Goal: Task Accomplishment & Management: Use online tool/utility

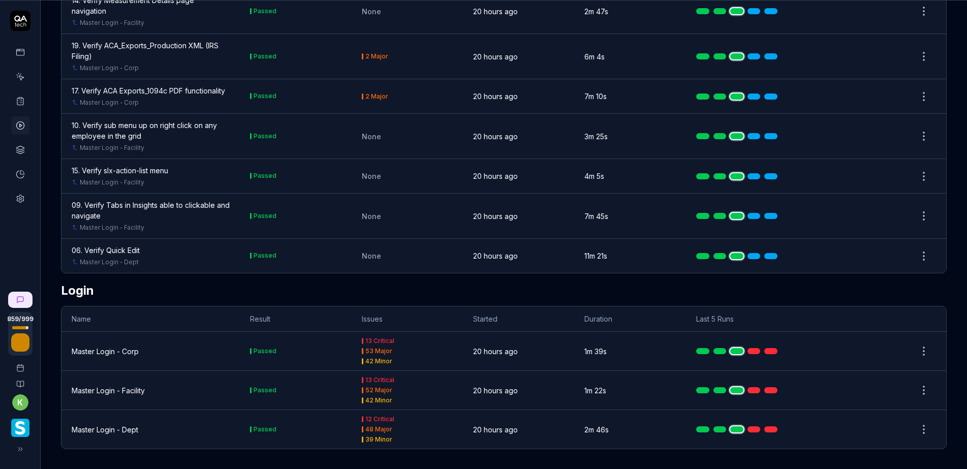
scroll to position [67, 0]
click at [24, 102] on icon at bounding box center [20, 100] width 9 height 9
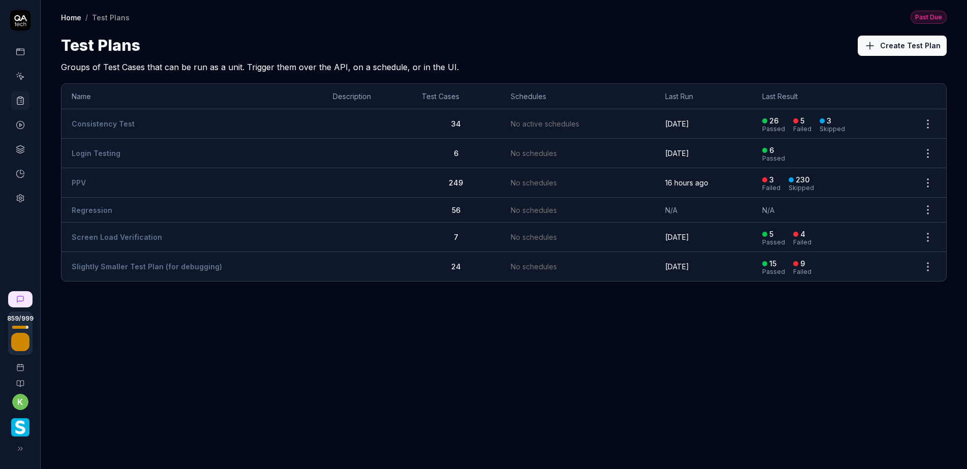
click at [92, 180] on td "PPV" at bounding box center [191, 182] width 261 height 29
click at [105, 180] on td "PPV" at bounding box center [191, 182] width 261 height 29
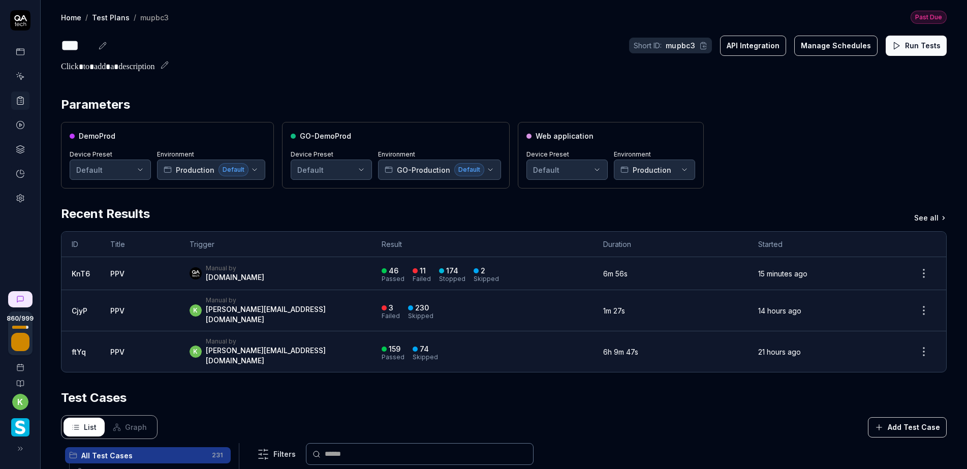
click at [721, 189] on div "Parameters DemoProd Device Preset Default Environment Production Default GO-Dem…" at bounding box center [503, 402] width 885 height 613
click at [443, 87] on div "Parameters DemoProd Device Preset Default Environment Production Default GO-Dem…" at bounding box center [504, 407] width 926 height 644
drag, startPoint x: 844, startPoint y: 143, endPoint x: 811, endPoint y: 140, distance: 33.1
click at [843, 143] on div "DemoProd Device Preset Default Environment Production Default GO-DemoProd Devic…" at bounding box center [503, 155] width 885 height 67
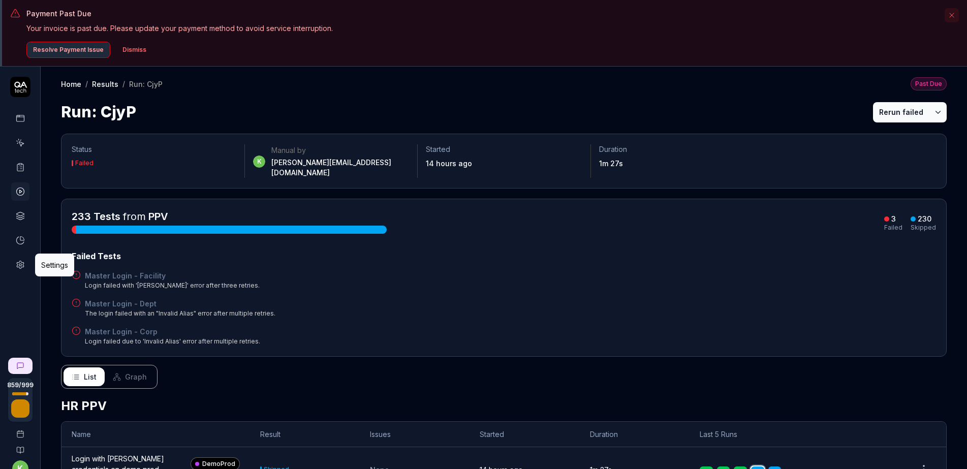
click at [20, 265] on icon at bounding box center [20, 264] width 9 height 9
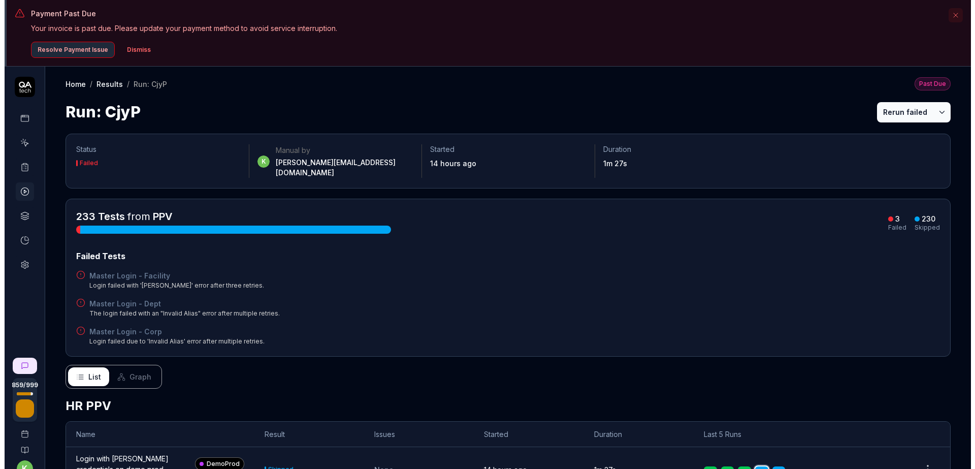
scroll to position [203, 0]
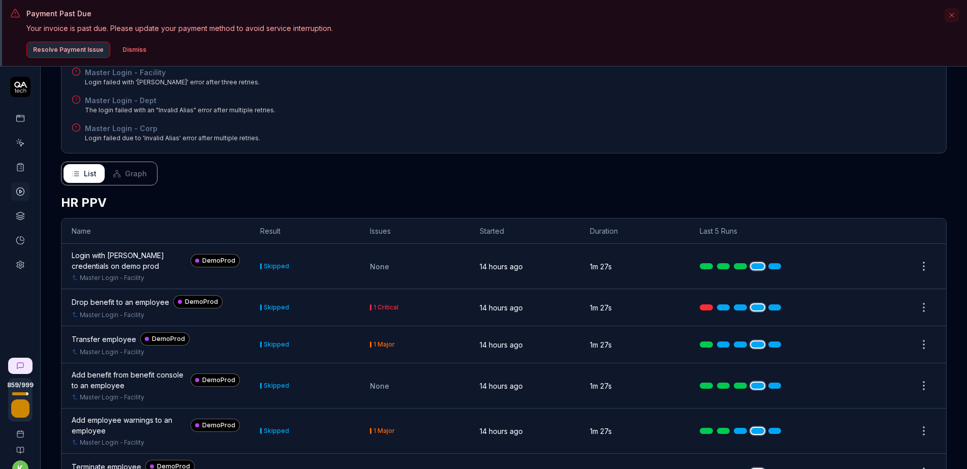
click at [126, 49] on button "Dismiss" at bounding box center [134, 50] width 36 height 16
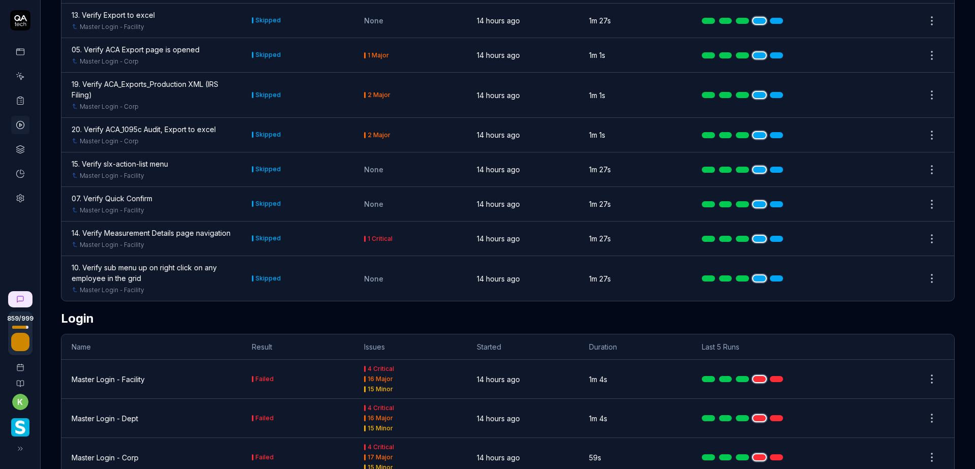
scroll to position [10882, 0]
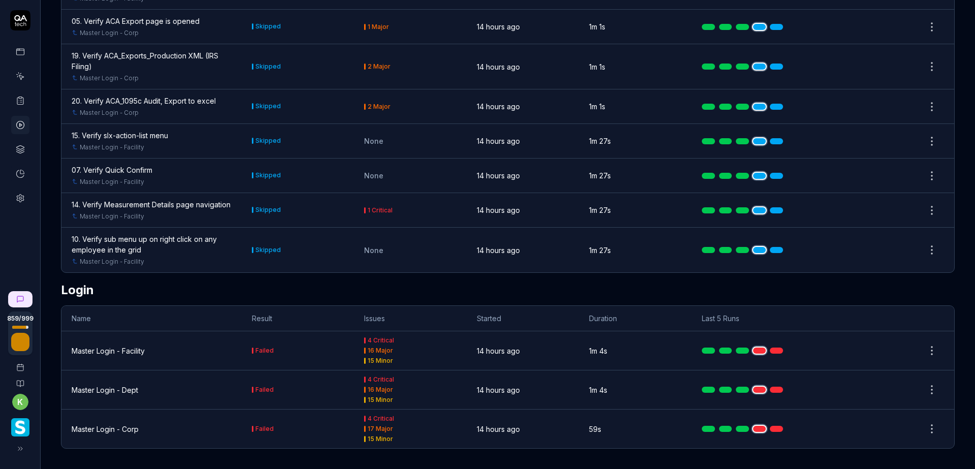
click at [117, 428] on div "Master Login - Corp" at bounding box center [105, 429] width 67 height 11
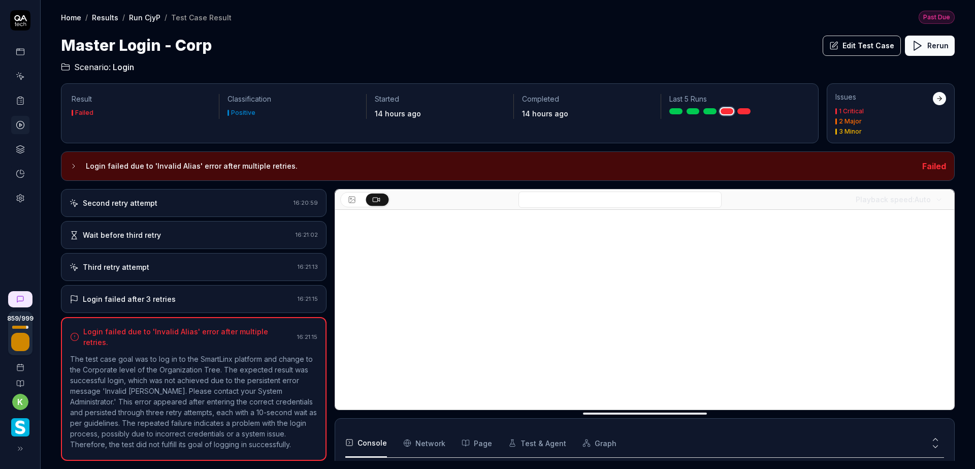
scroll to position [191, 0]
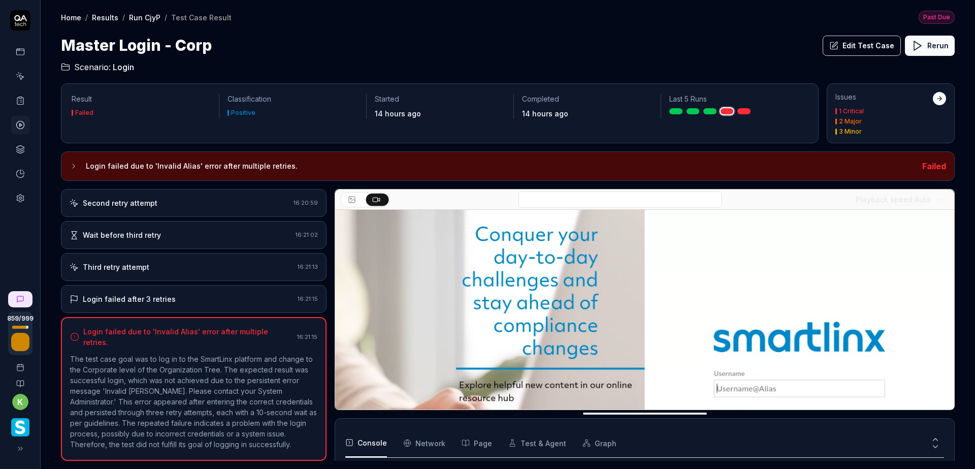
click at [563, 202] on input at bounding box center [620, 200] width 203 height 16
click at [203, 300] on div "Login failed after 3 retries" at bounding box center [182, 299] width 224 height 11
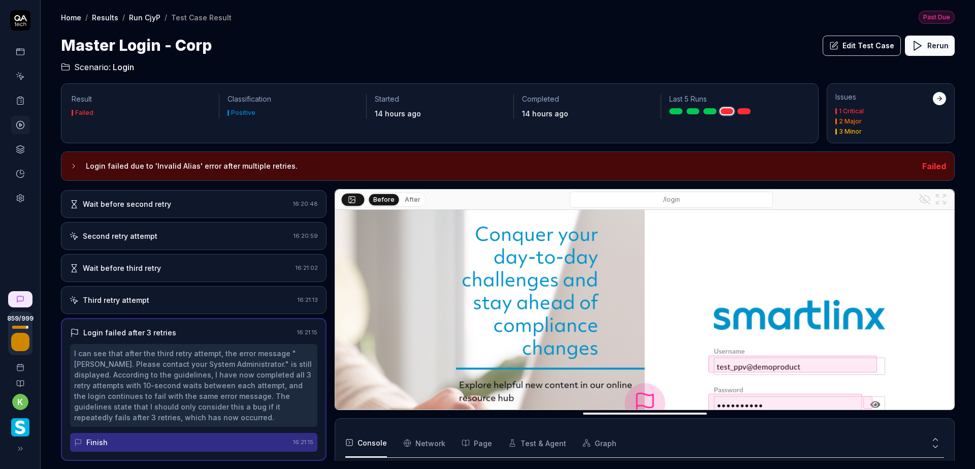
click at [186, 266] on div "Wait before third retry" at bounding box center [181, 268] width 222 height 11
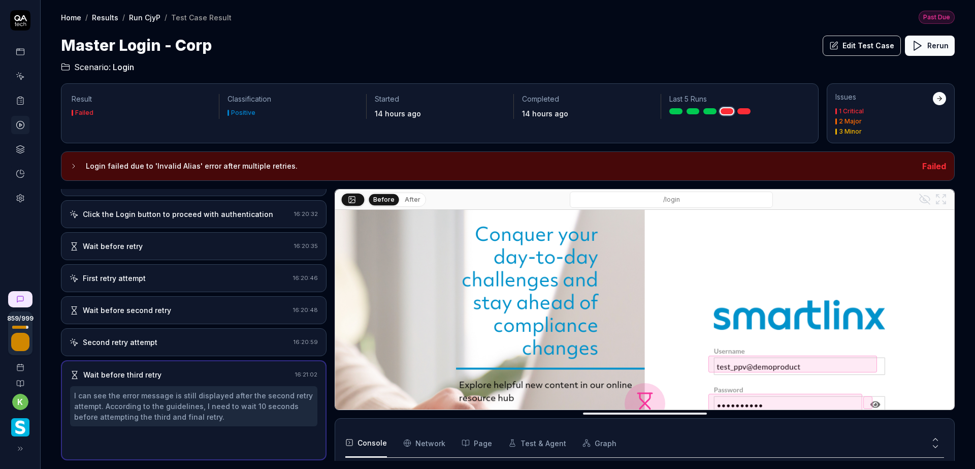
scroll to position [100, 0]
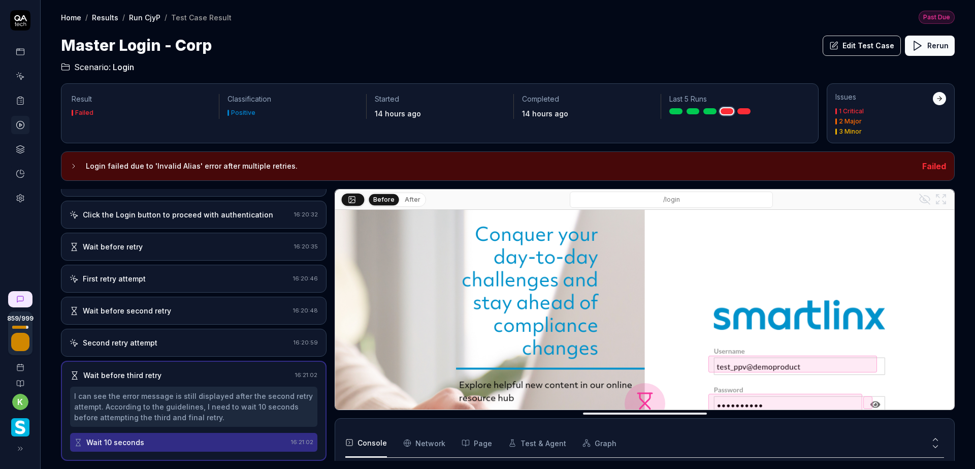
click at [674, 202] on input "/login" at bounding box center [671, 200] width 203 height 16
click at [606, 45] on div "Master Login - Corp Edit Test Case Rerun" at bounding box center [508, 45] width 894 height 23
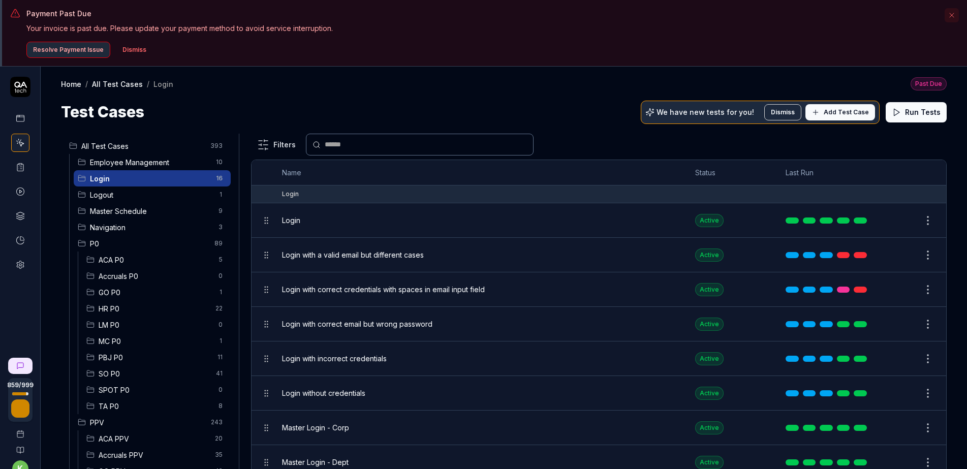
click at [17, 263] on icon at bounding box center [20, 264] width 9 height 9
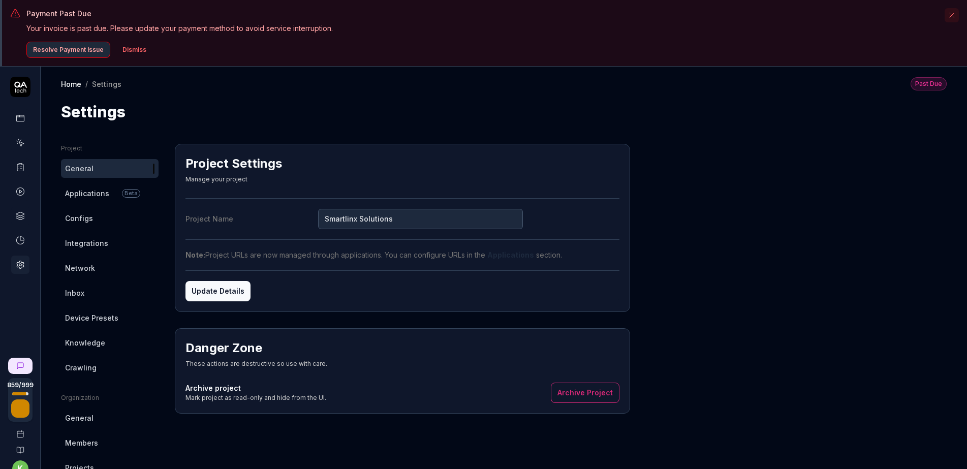
click at [76, 196] on span "Applications" at bounding box center [87, 193] width 44 height 11
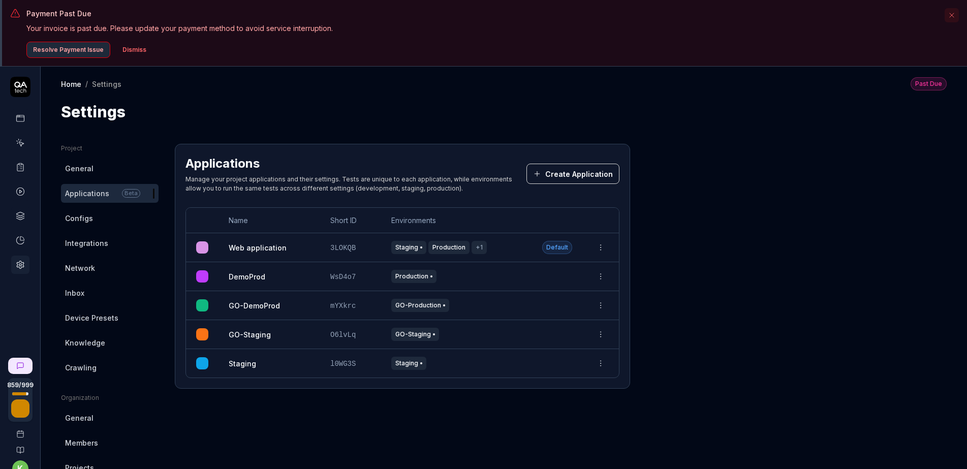
click at [601, 250] on html "Payment Past Due Your invoice is past due. Please update your payment method to…" at bounding box center [483, 267] width 967 height 535
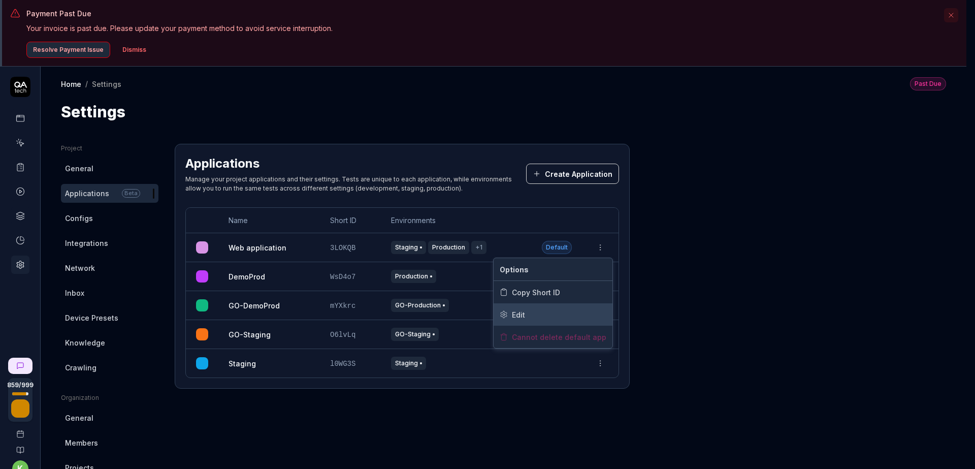
click at [530, 312] on div "Edit" at bounding box center [553, 314] width 119 height 22
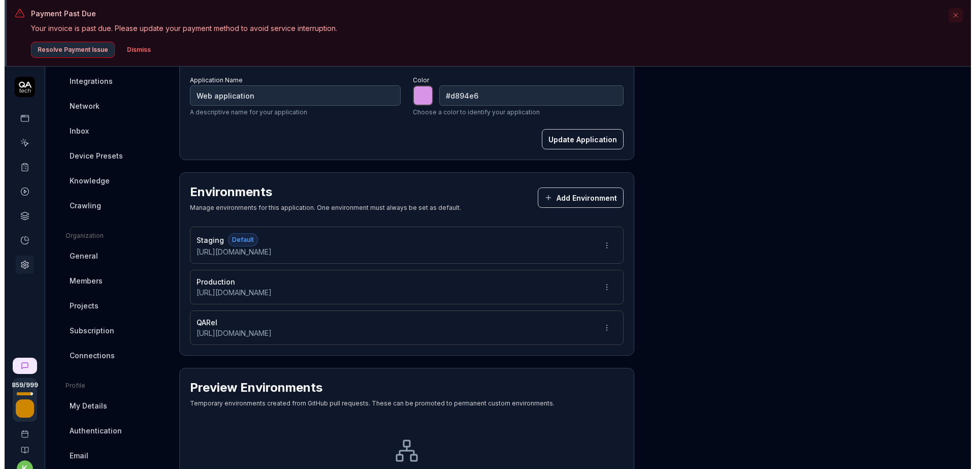
scroll to position [144, 0]
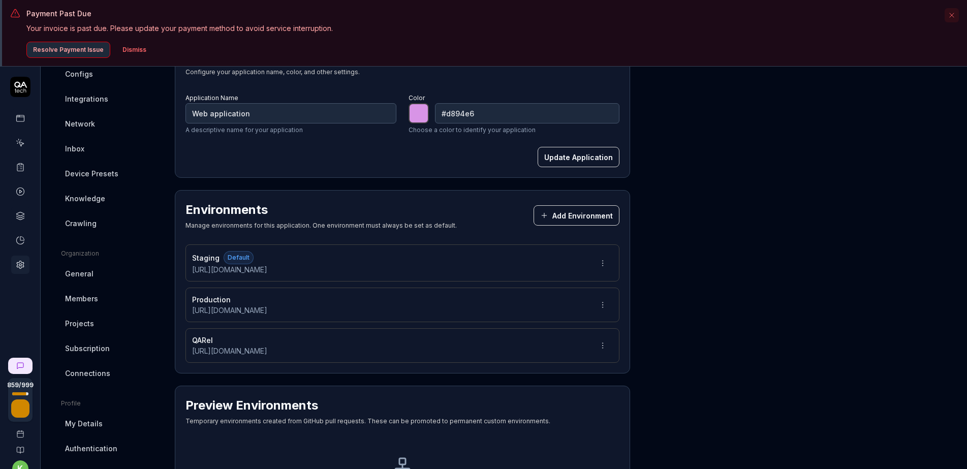
click at [950, 16] on icon "button" at bounding box center [951, 15] width 8 height 8
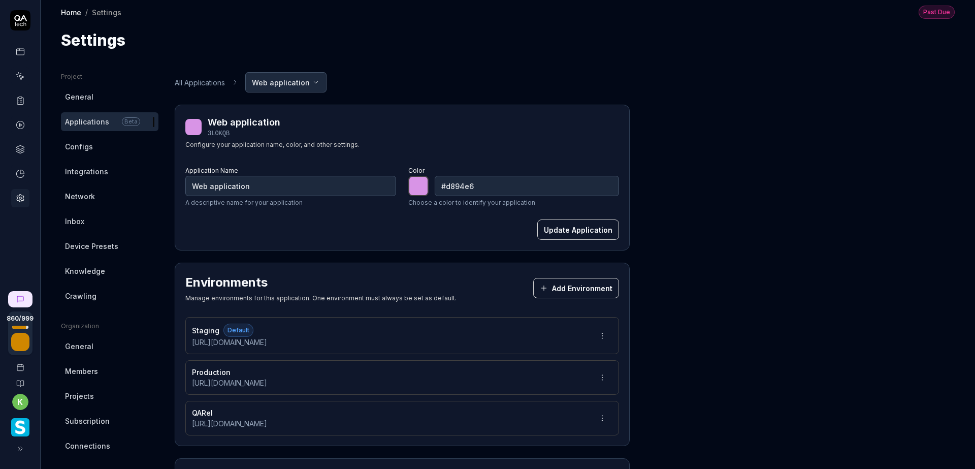
scroll to position [0, 0]
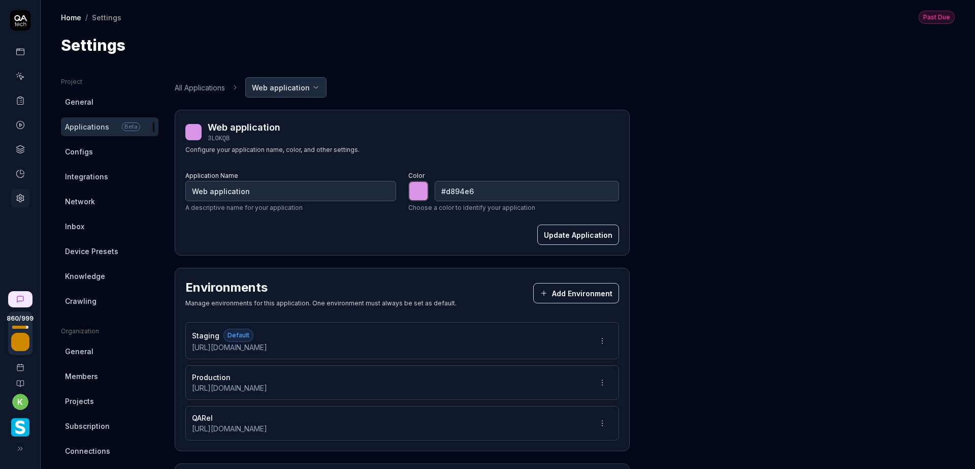
click at [193, 86] on link "All Applications" at bounding box center [200, 87] width 50 height 11
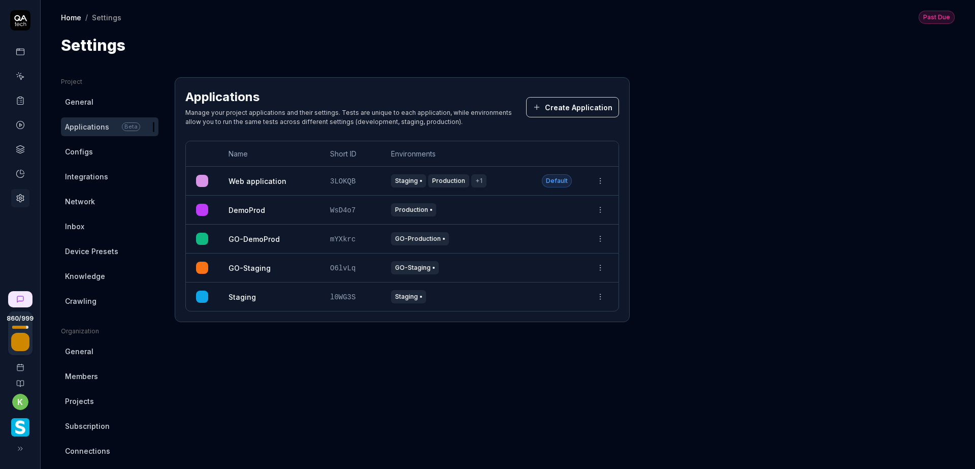
click at [780, 208] on div "Project General Applications Beta Configs Integrations Network Inbox Device Pre…" at bounding box center [508, 331] width 894 height 508
click at [21, 71] on link at bounding box center [20, 76] width 18 height 18
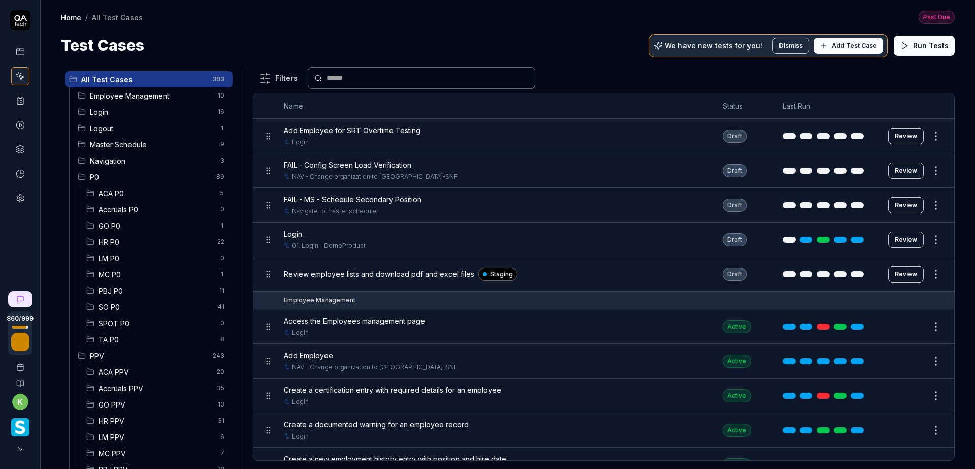
drag, startPoint x: 155, startPoint y: 181, endPoint x: 187, endPoint y: 180, distance: 32.5
click at [155, 181] on span "P0" at bounding box center [150, 177] width 120 height 11
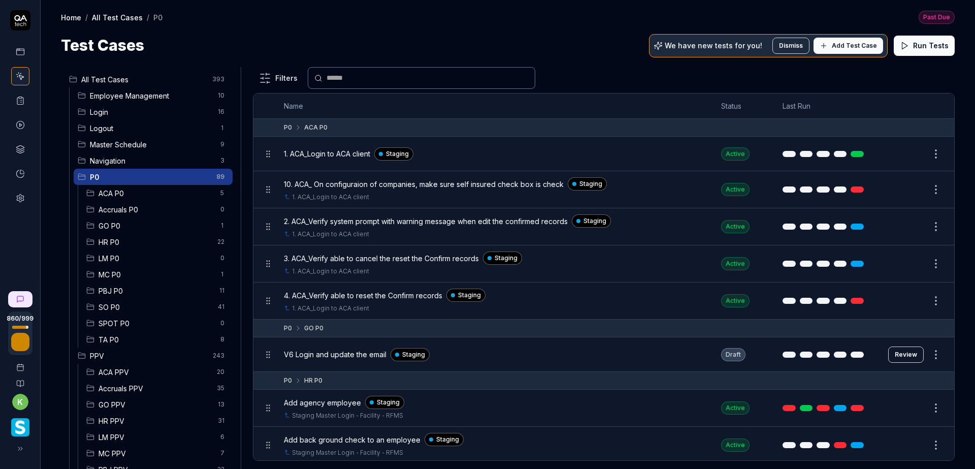
click at [559, 36] on div "Test Cases We have new tests for you! Dismiss Add Test Case Run Tests" at bounding box center [508, 45] width 894 height 23
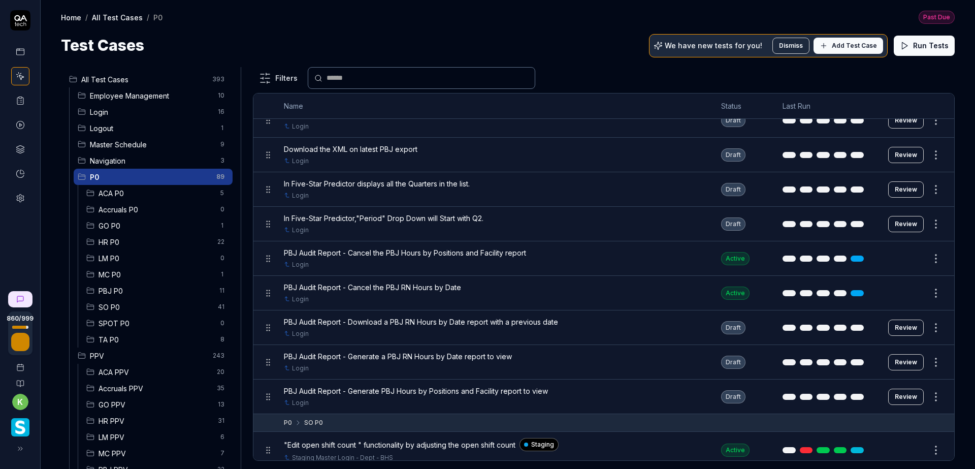
scroll to position [1092, 0]
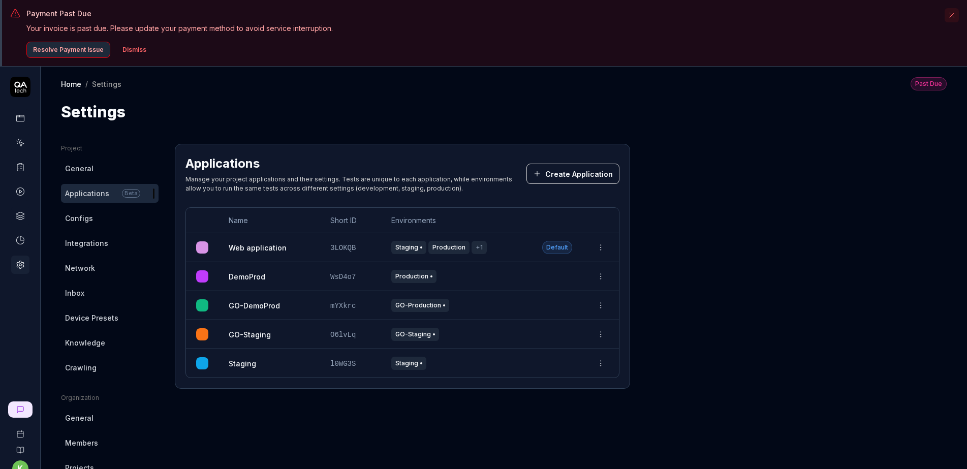
click at [21, 139] on icon at bounding box center [20, 142] width 9 height 9
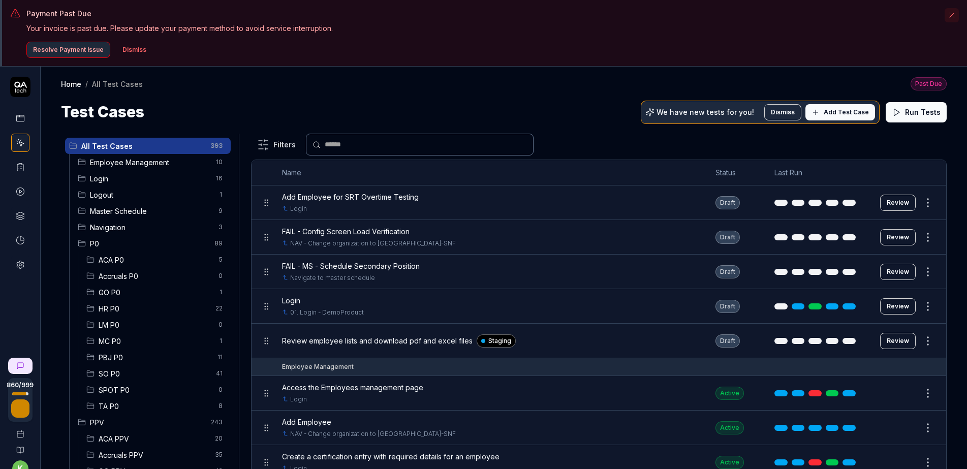
click at [915, 200] on html "Payment Past Due Your invoice is past due. Please update your payment method to…" at bounding box center [483, 267] width 967 height 535
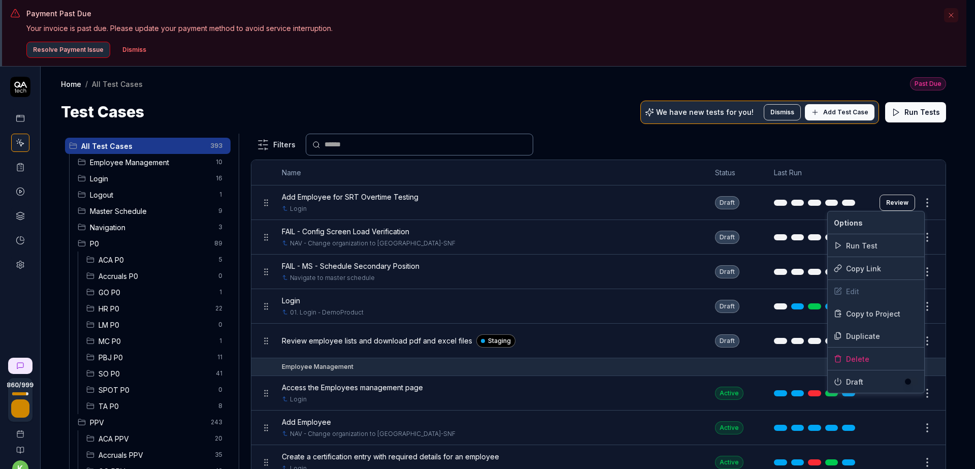
click at [874, 145] on html "Payment Past Due Your invoice is past due. Please update your payment method to…" at bounding box center [487, 267] width 975 height 535
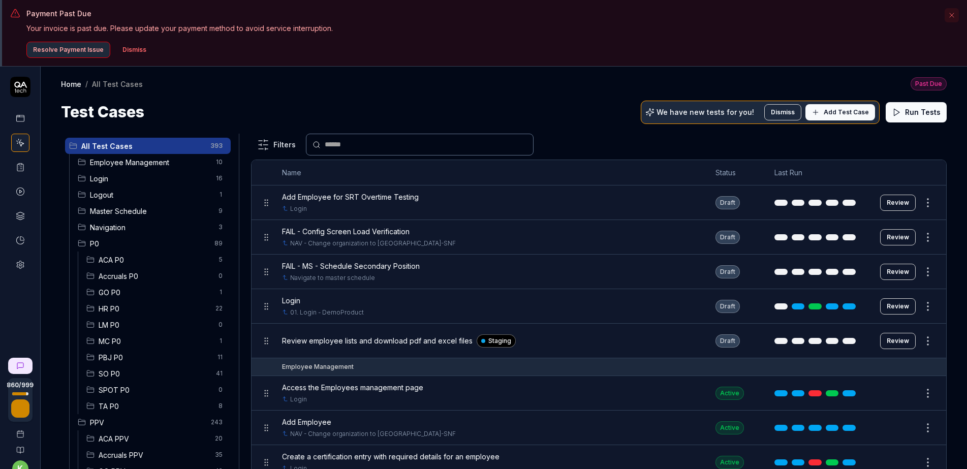
click at [916, 236] on html "Payment Past Due Your invoice is past due. Please update your payment method to…" at bounding box center [483, 267] width 967 height 535
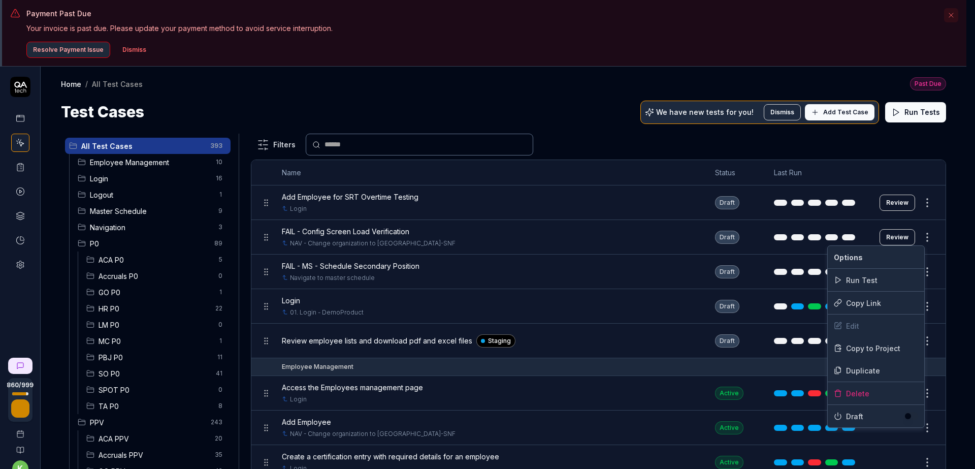
click at [634, 123] on html "Payment Past Due Your invoice is past due. Please update your payment method to…" at bounding box center [487, 267] width 975 height 535
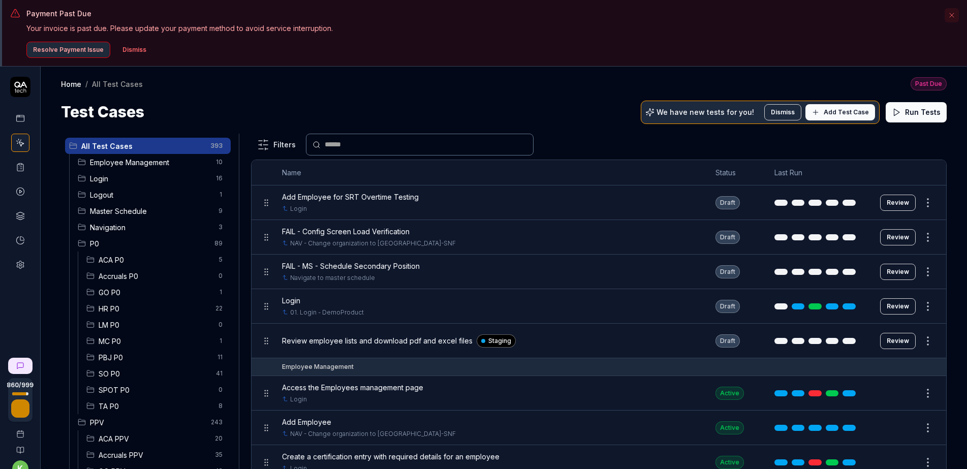
click at [885, 202] on button "Review" at bounding box center [898, 203] width 36 height 16
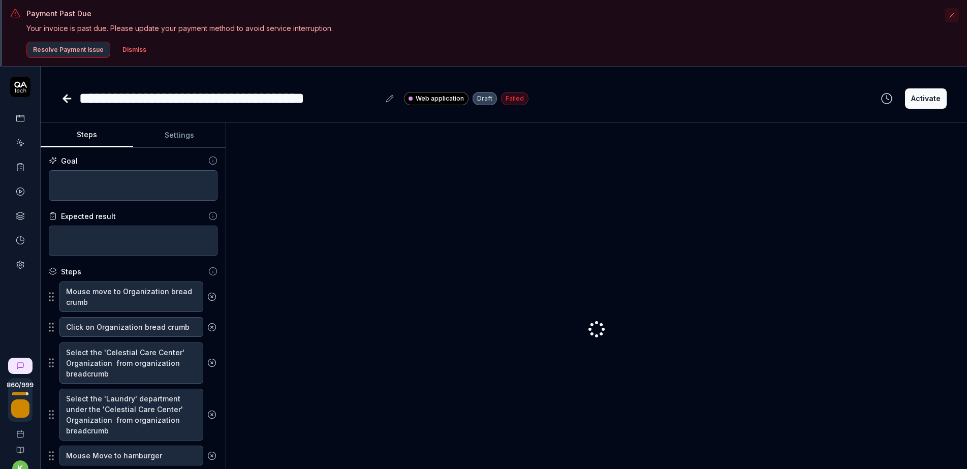
type textarea "*"
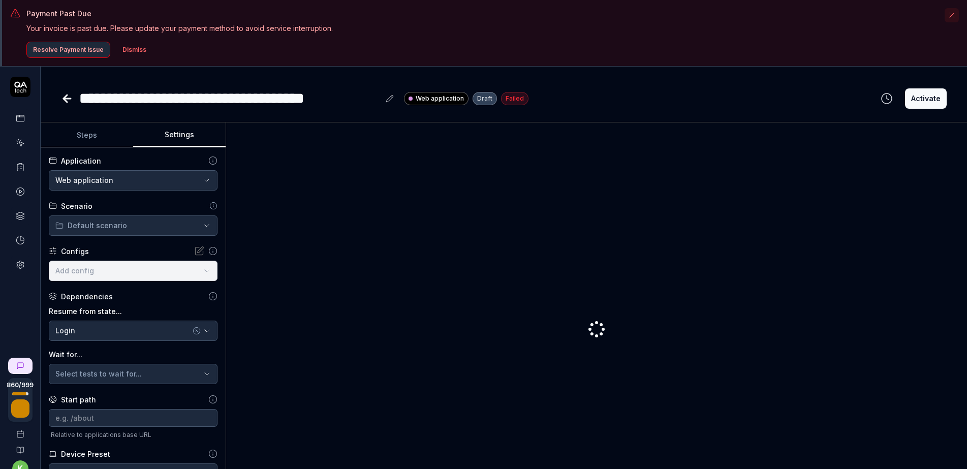
click at [184, 136] on button "Settings" at bounding box center [179, 135] width 92 height 24
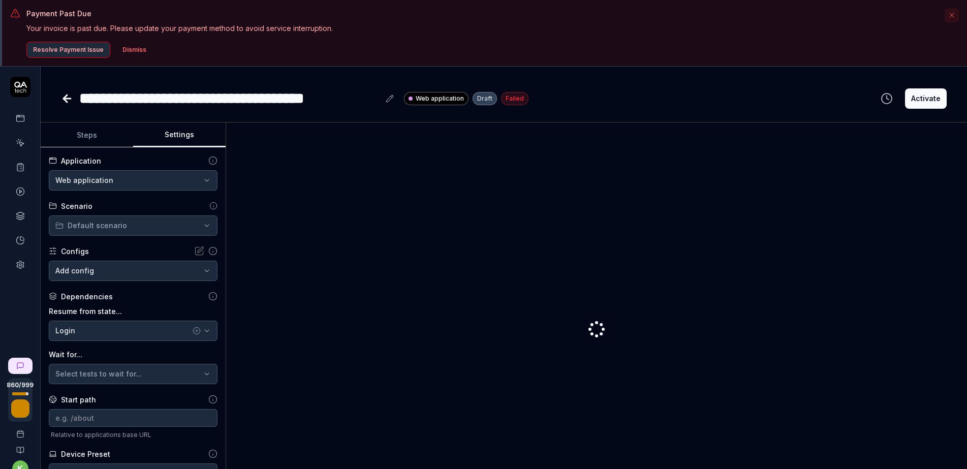
click at [172, 181] on html "**********" at bounding box center [483, 267] width 967 height 535
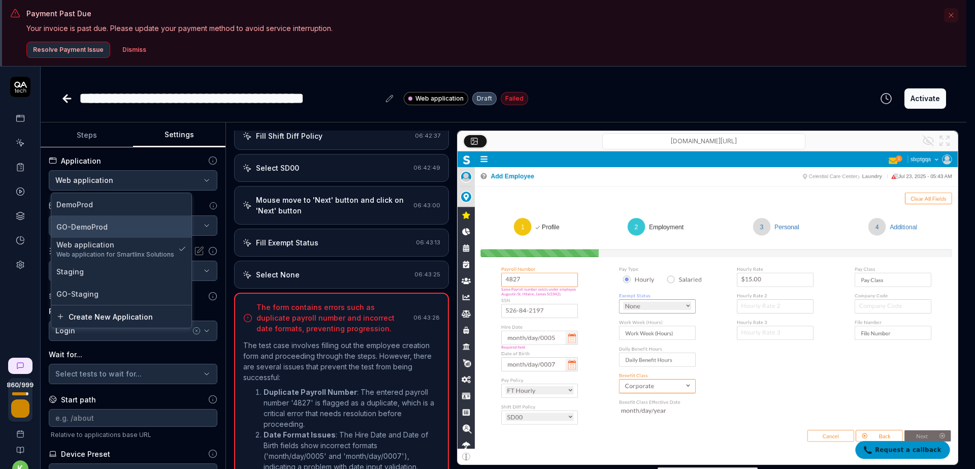
scroll to position [1518, 0]
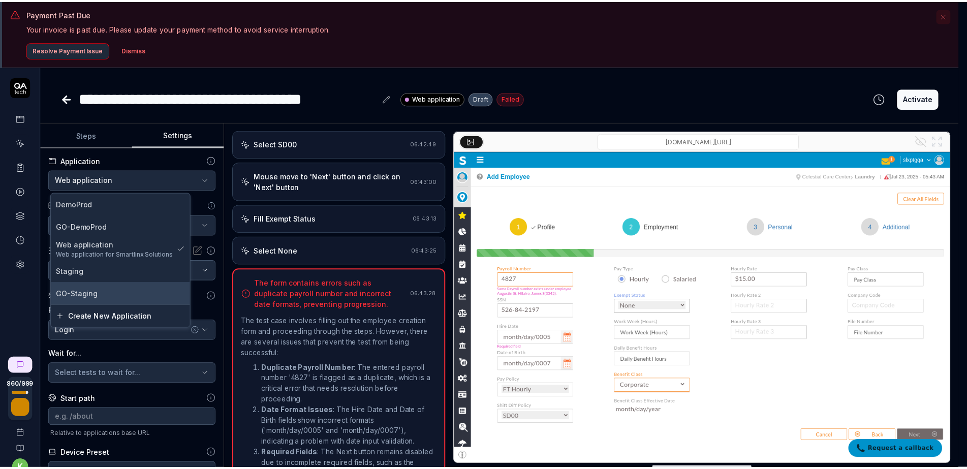
scroll to position [191, 0]
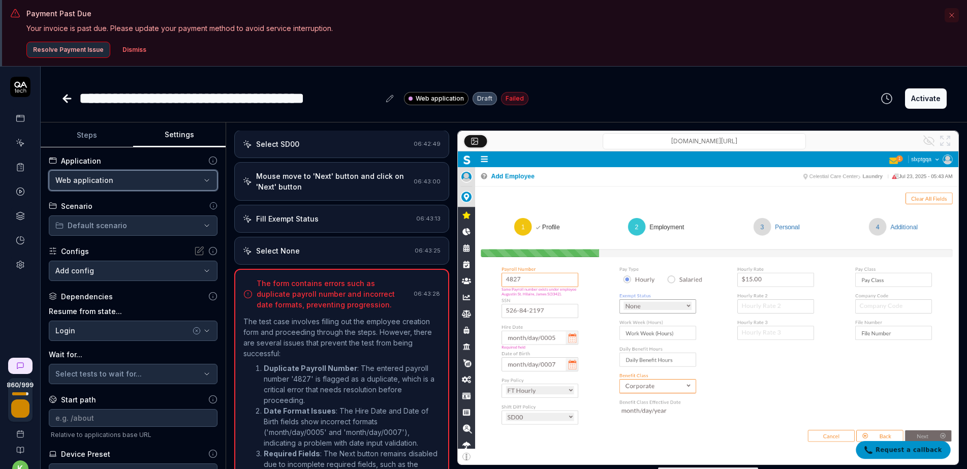
click at [608, 87] on html "**********" at bounding box center [483, 267] width 967 height 535
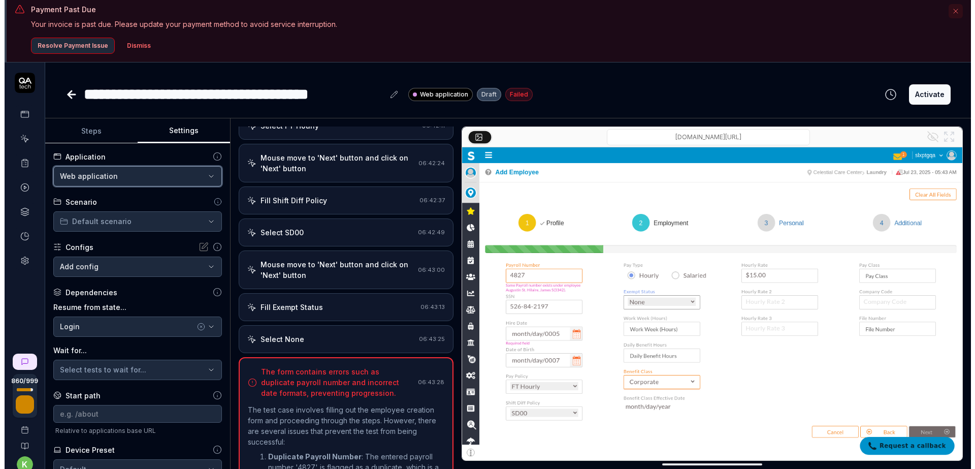
scroll to position [0, 0]
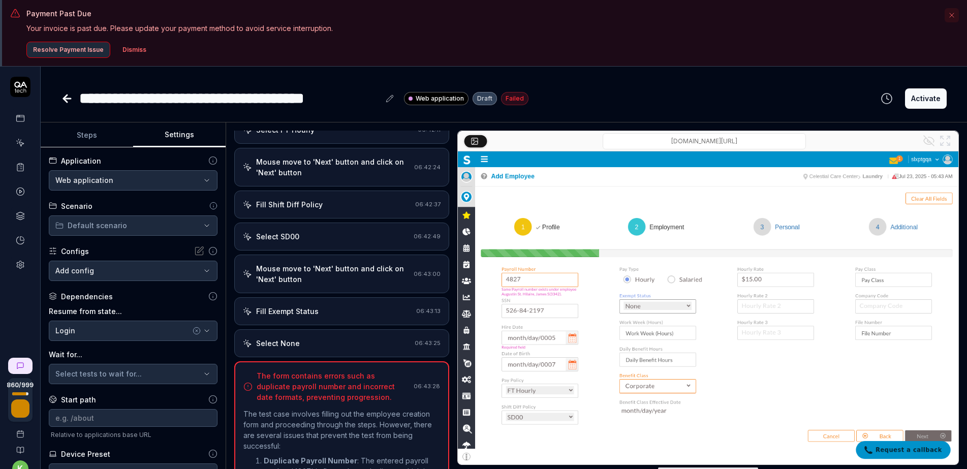
click at [691, 96] on div "**********" at bounding box center [503, 98] width 885 height 23
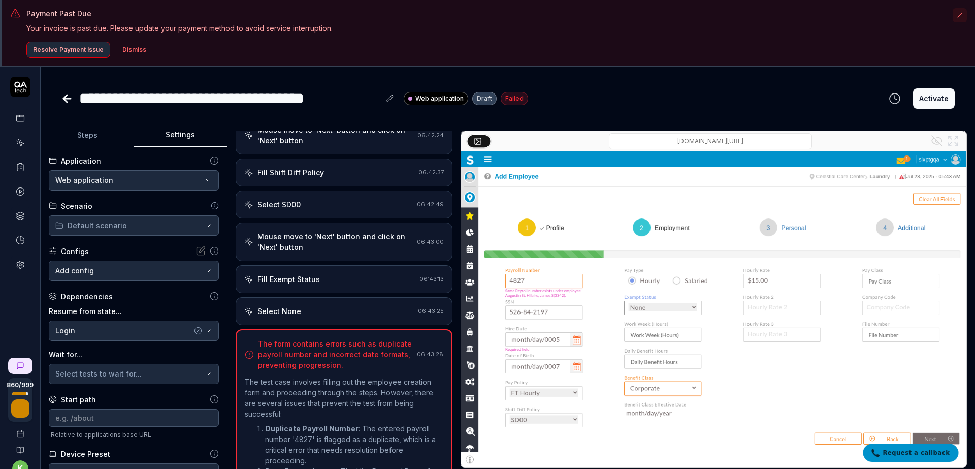
click at [126, 178] on html "**********" at bounding box center [487, 267] width 975 height 535
click at [711, 78] on html "**********" at bounding box center [487, 267] width 975 height 535
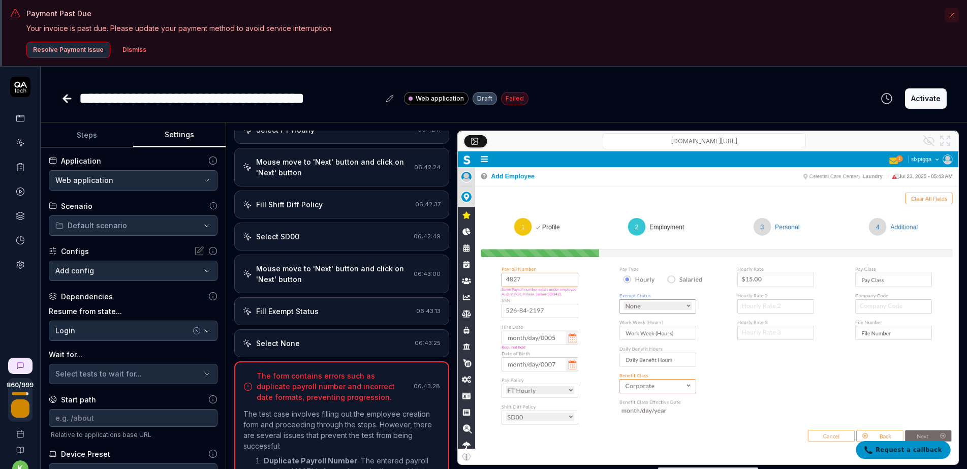
click at [140, 53] on button "Dismiss" at bounding box center [134, 50] width 36 height 16
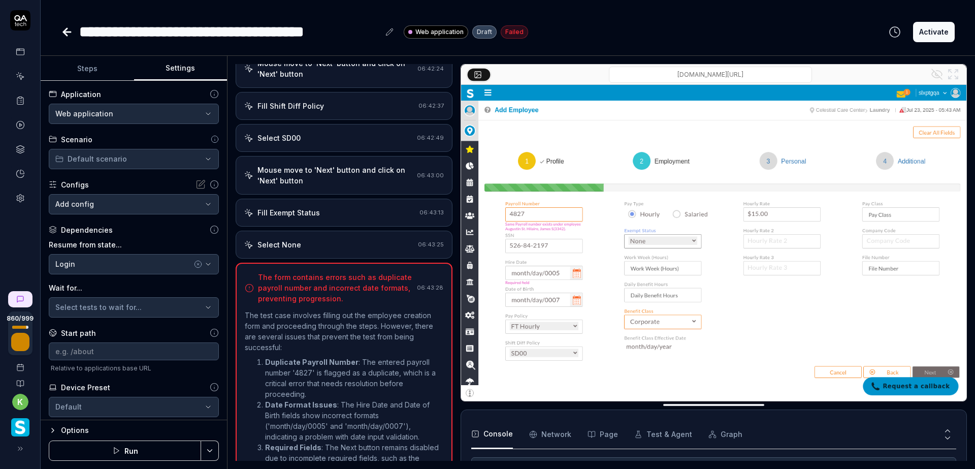
scroll to position [1406, 0]
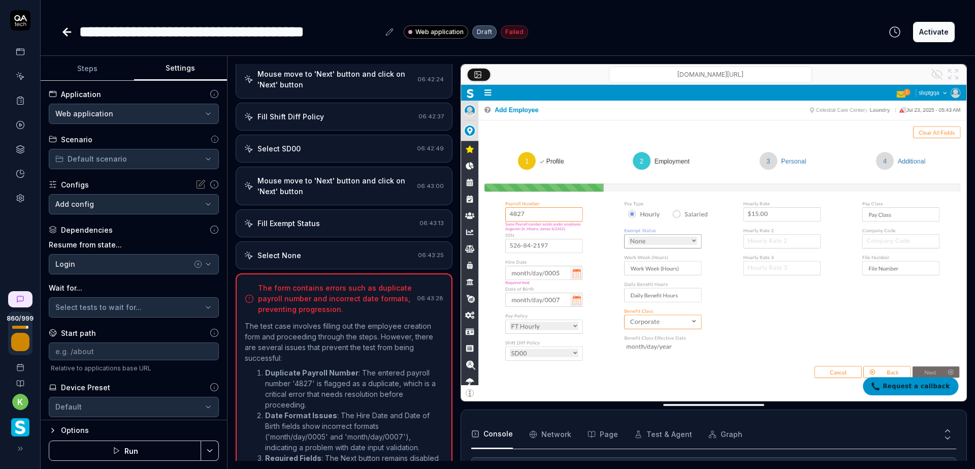
click at [189, 112] on html "**********" at bounding box center [487, 234] width 975 height 469
click at [190, 111] on html "**********" at bounding box center [487, 234] width 975 height 469
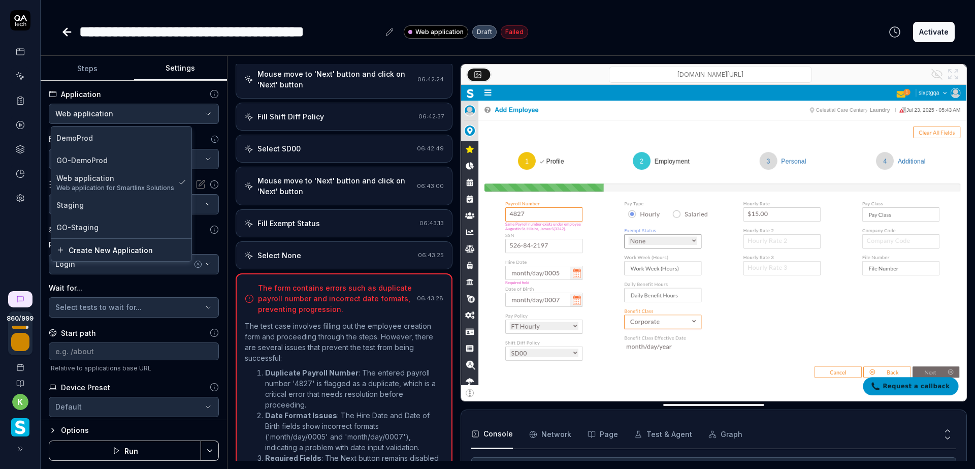
click at [177, 109] on html "**********" at bounding box center [487, 234] width 975 height 469
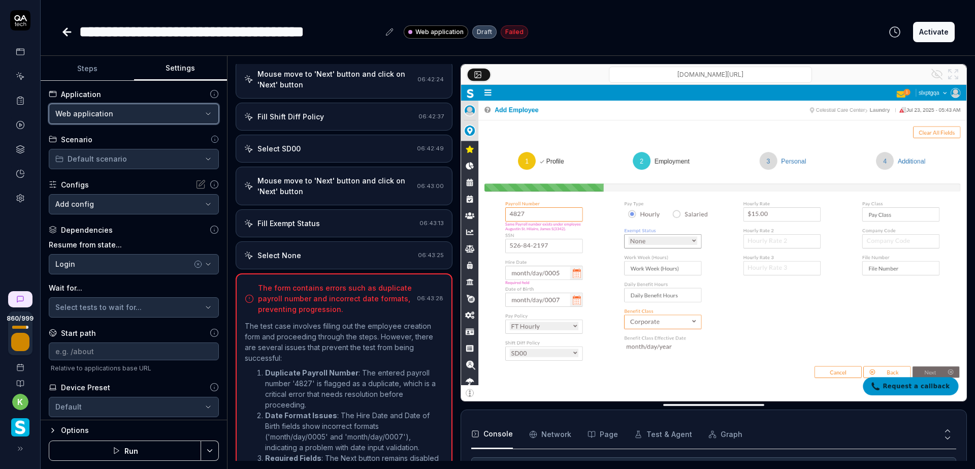
click at [732, 14] on html "**********" at bounding box center [487, 234] width 975 height 469
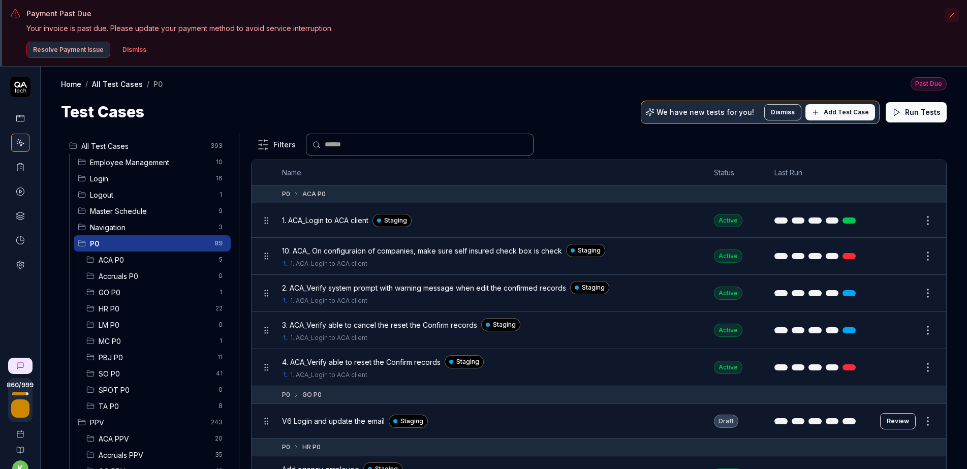
click at [485, 90] on div "Home / All Test Cases / P0 Past Due" at bounding box center [503, 84] width 885 height 14
click at [598, 115] on div "Test Cases We have new tests for you! Dismiss Add Test Case Run Tests" at bounding box center [503, 112] width 885 height 23
drag, startPoint x: 332, startPoint y: 100, endPoint x: 373, endPoint y: 97, distance: 41.2
click at [334, 98] on div "Home / All Test Cases / P0 Past Due Home / All Test Cases / P0 Past Due Test Ca…" at bounding box center [504, 95] width 926 height 57
click at [598, 61] on div "Payment Past Due Your invoice is past due. Please update your payment method to…" at bounding box center [483, 33] width 967 height 67
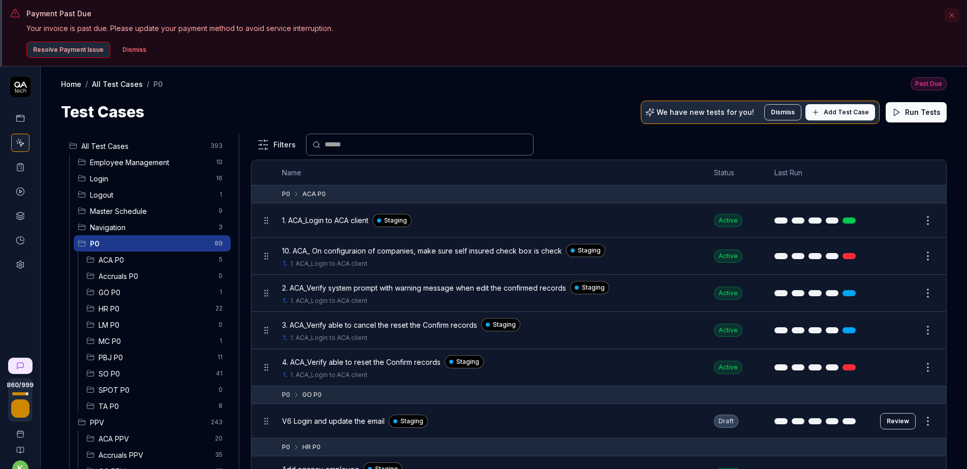
click at [610, 87] on div "Home / All Test Cases / P0 Past Due" at bounding box center [503, 84] width 885 height 14
click at [607, 102] on div "Test Cases We have new tests for you! Dismiss Add Test Case Run Tests" at bounding box center [503, 112] width 885 height 23
click at [543, 102] on div "Test Cases We have new tests for you! Dismiss Add Test Case Run Tests" at bounding box center [503, 112] width 885 height 23
drag, startPoint x: 602, startPoint y: 87, endPoint x: 597, endPoint y: 99, distance: 12.7
click at [602, 87] on div "Home / All Test Cases / P0 Past Due" at bounding box center [503, 84] width 885 height 14
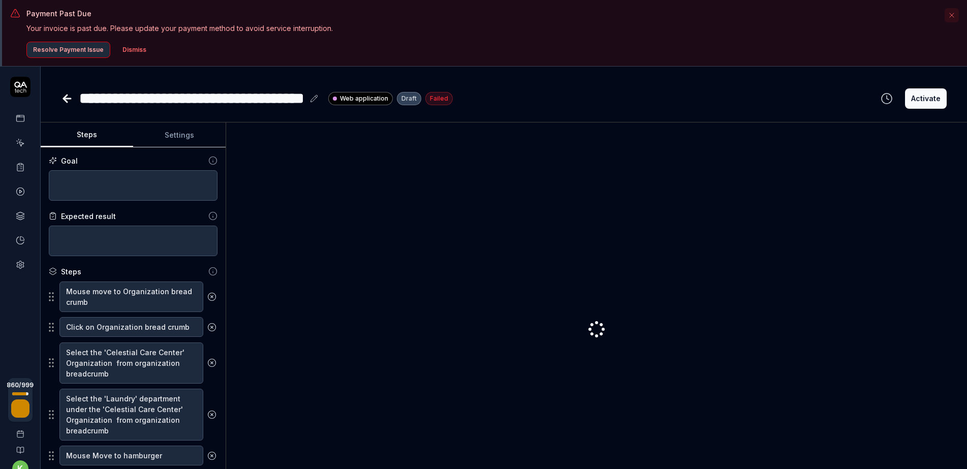
type textarea "*"
